Goal: Task Accomplishment & Management: Manage account settings

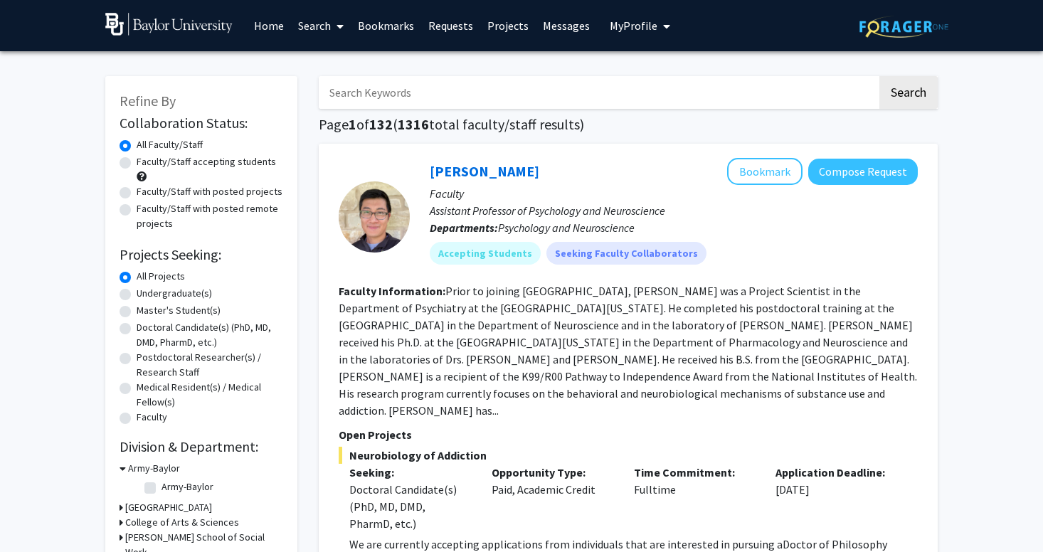
click at [626, 26] on span "My Profile" at bounding box center [633, 25] width 48 height 14
click at [658, 107] on link "Account Settings" at bounding box center [683, 110] width 128 height 17
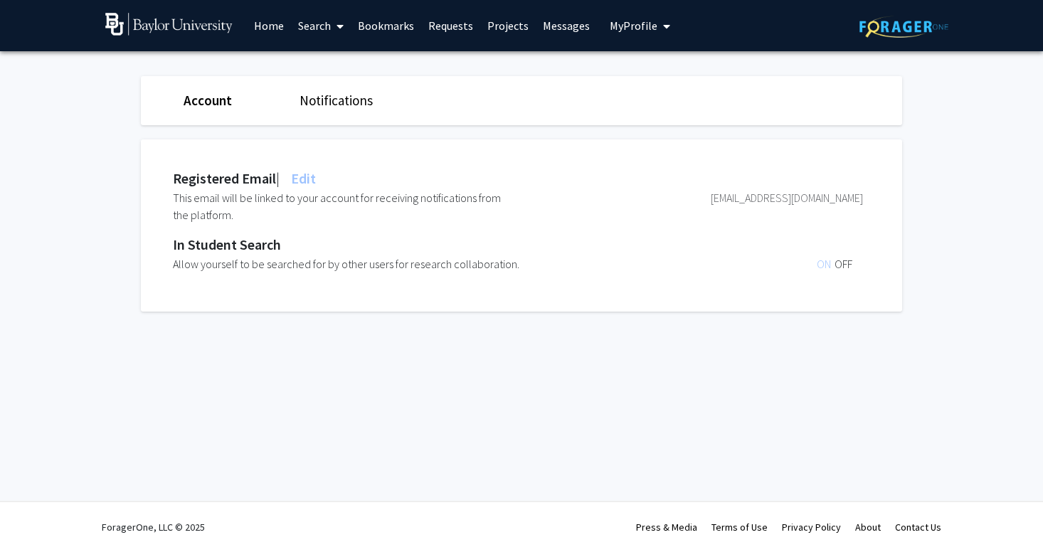
click at [223, 83] on div "Account Notifications" at bounding box center [521, 100] width 782 height 49
click at [223, 95] on link "Account" at bounding box center [207, 100] width 48 height 17
click at [211, 105] on link "Account" at bounding box center [207, 100] width 48 height 17
click at [629, 19] on span "My Profile" at bounding box center [633, 25] width 48 height 14
click at [575, 24] on link "Messages" at bounding box center [565, 26] width 61 height 50
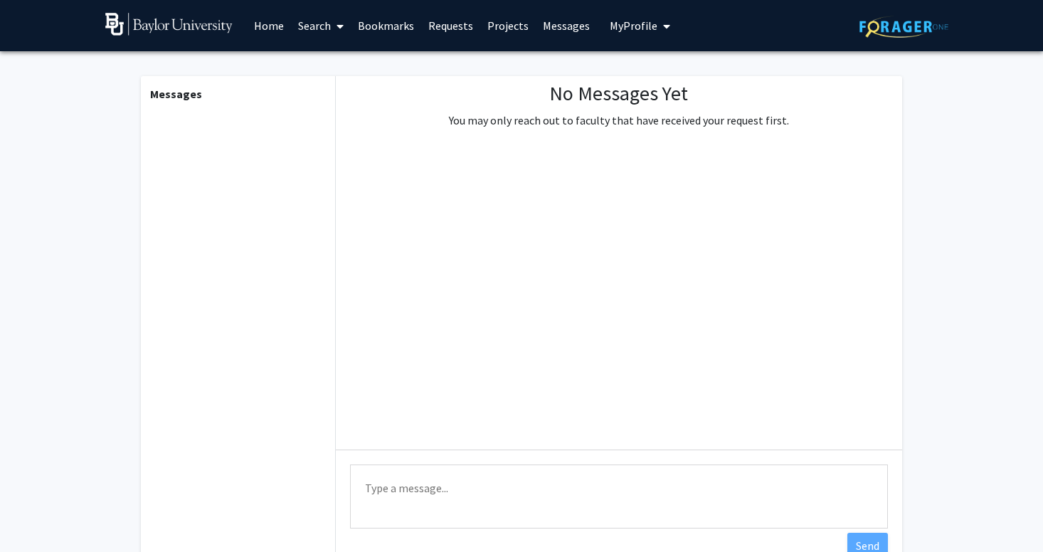
click at [511, 31] on link "Projects" at bounding box center [507, 26] width 55 height 50
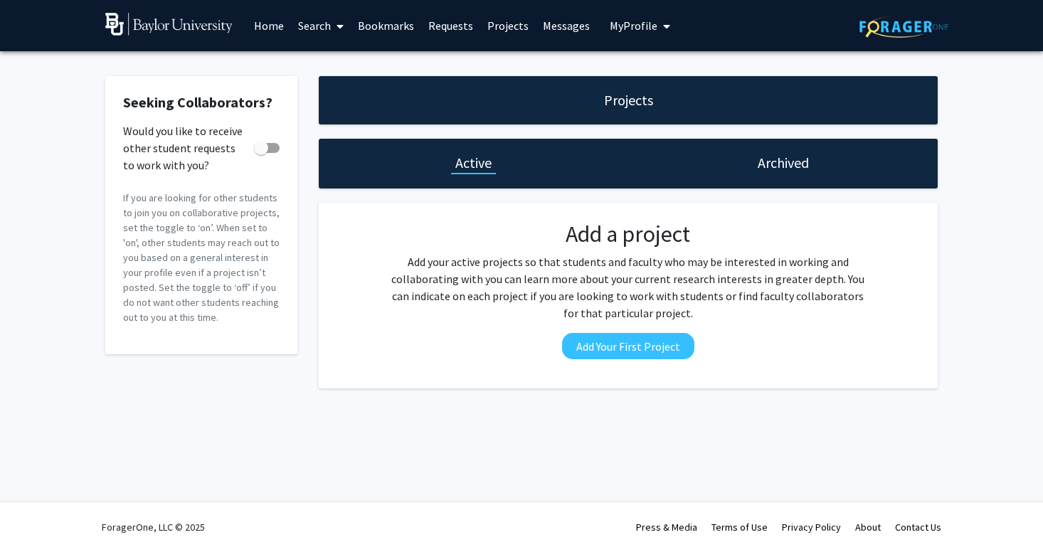
click at [644, 26] on span "My Profile" at bounding box center [633, 25] width 48 height 14
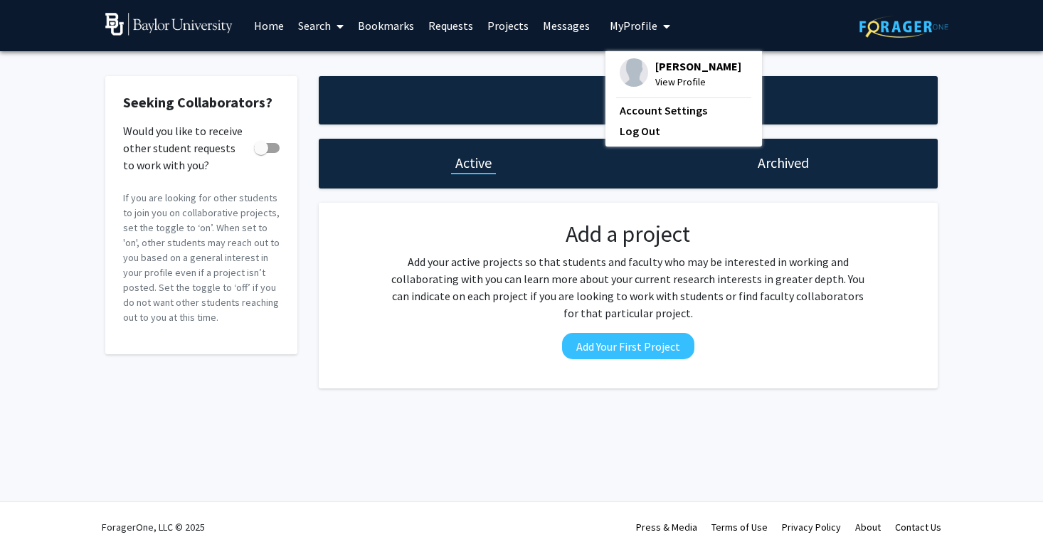
click at [656, 80] on span "View Profile" at bounding box center [698, 82] width 86 height 16
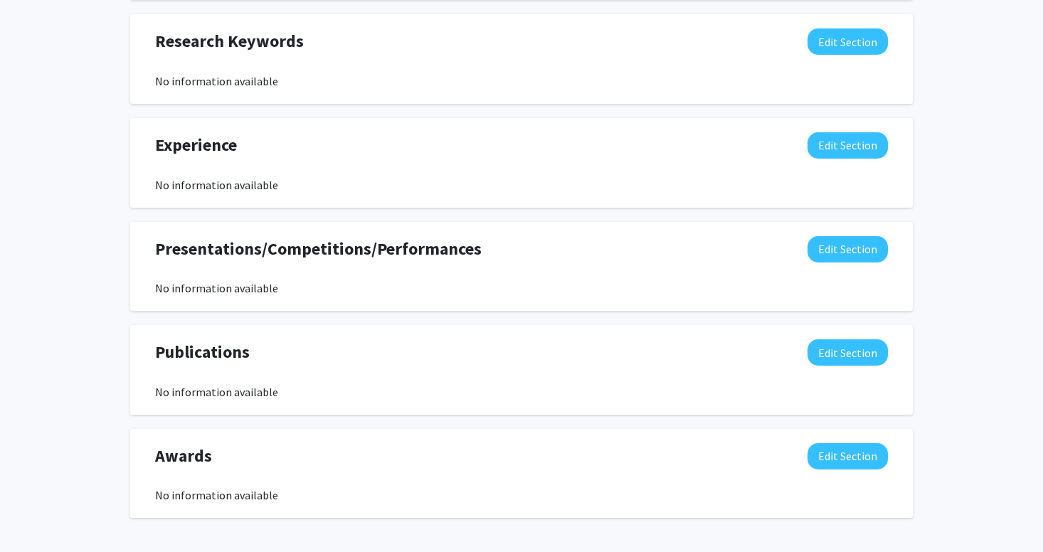
scroll to position [782, 0]
